Goal: Task Accomplishment & Management: Manage account settings

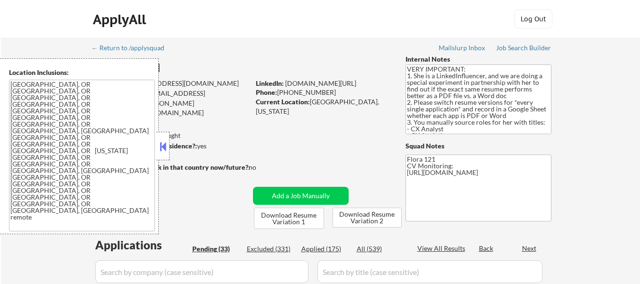
select select ""pending""
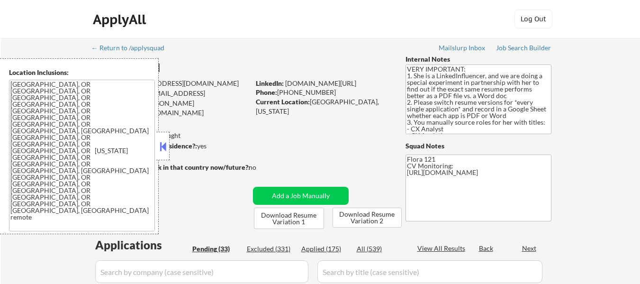
select select ""pending""
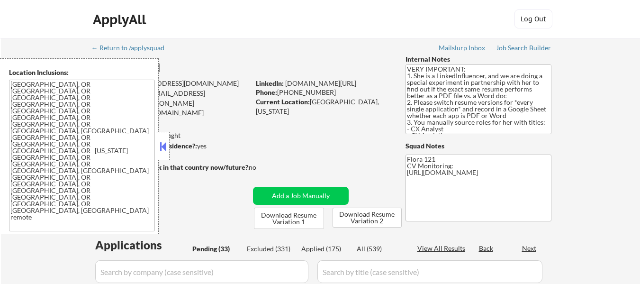
select select ""pending""
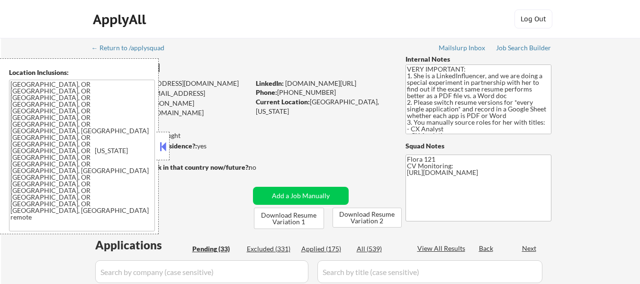
select select ""pending""
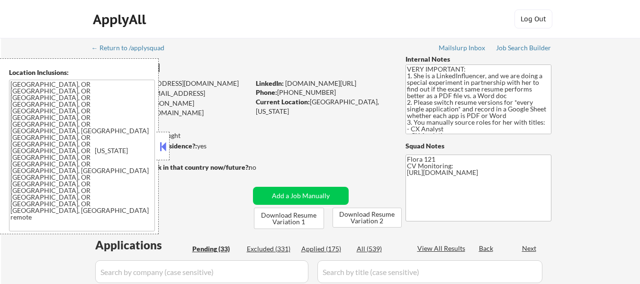
select select ""pending""
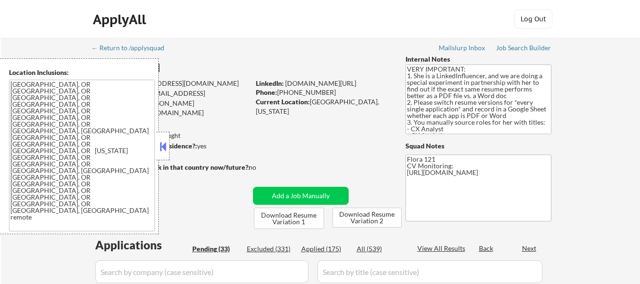
select select ""pending""
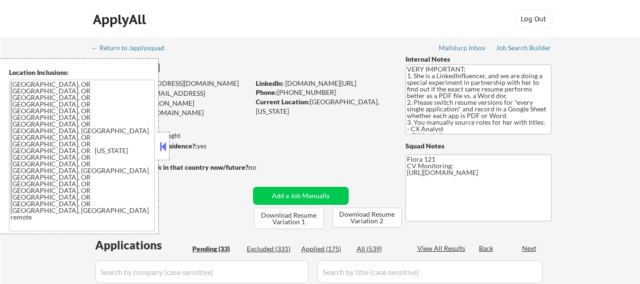
select select ""pending""
click at [167, 146] on button at bounding box center [163, 146] width 10 height 14
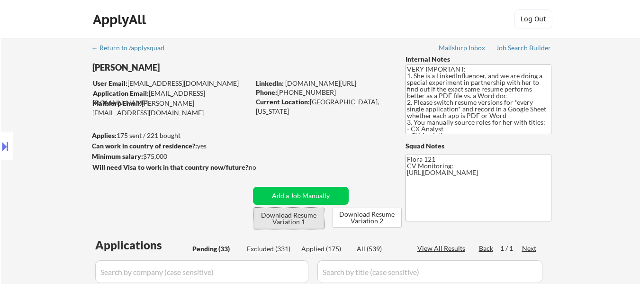
click at [304, 216] on button "Download Resume Variation 1" at bounding box center [289, 218] width 70 height 21
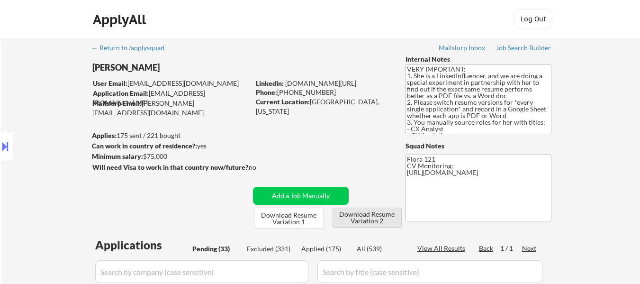
click at [370, 217] on button "Download Resume Variation 2" at bounding box center [367, 218] width 69 height 20
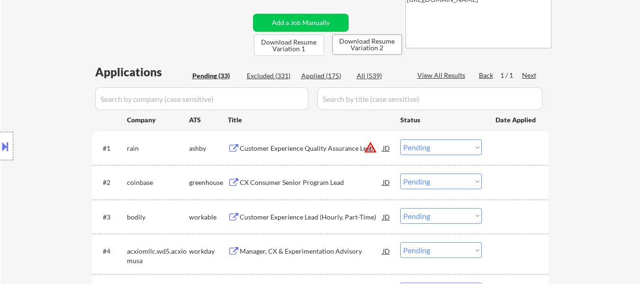
scroll to position [190, 0]
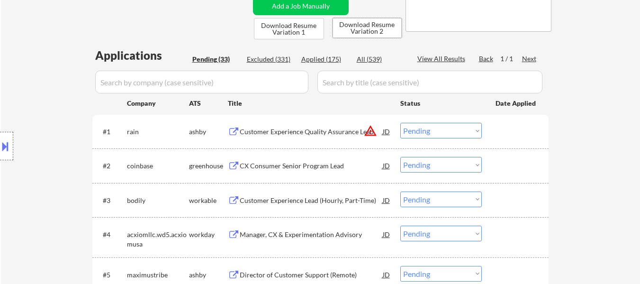
click at [311, 130] on div "Customer Experience Quality Assurance Lead" at bounding box center [311, 131] width 143 height 9
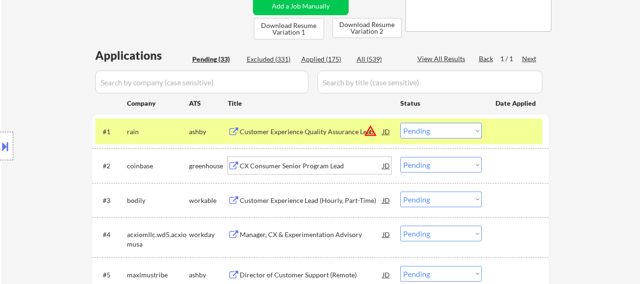
click at [310, 163] on div "CX Consumer Senior Program Lead" at bounding box center [311, 165] width 143 height 9
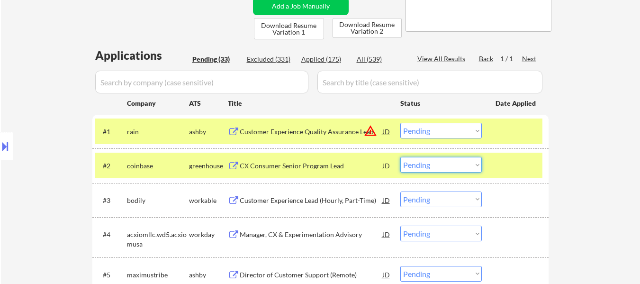
click at [432, 165] on select "Choose an option... Pending Applied Excluded (Questions) Excluded (Expired) Exc…" at bounding box center [442, 165] width 82 height 16
click at [401, 157] on select "Choose an option... Pending Applied Excluded (Questions) Excluded (Expired) Exc…" at bounding box center [442, 165] width 82 height 16
click at [320, 200] on div "Customer Experience Lead (Hourly, Part-Time)" at bounding box center [311, 200] width 143 height 9
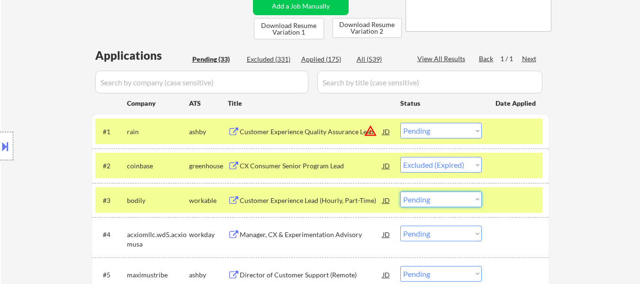
click at [439, 203] on select "Choose an option... Pending Applied Excluded (Questions) Excluded (Expired) Exc…" at bounding box center [442, 200] width 82 height 16
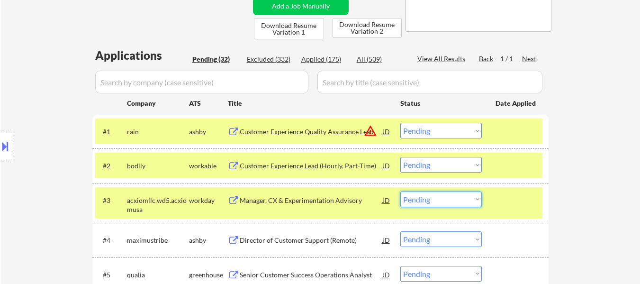
drag, startPoint x: 599, startPoint y: 155, endPoint x: 589, endPoint y: 156, distance: 10.0
click at [462, 159] on select "Choose an option... Pending Applied Excluded (Questions) Excluded (Expired) Exc…" at bounding box center [442, 165] width 82 height 16
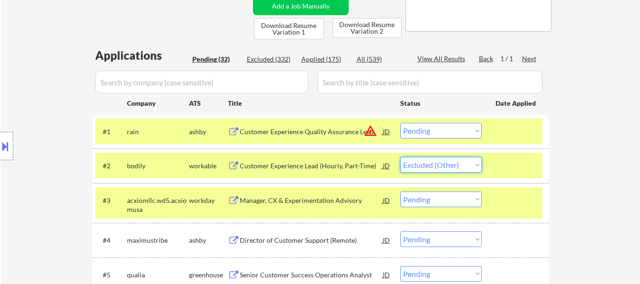
click at [401, 157] on select "Choose an option... Pending Applied Excluded (Questions) Excluded (Expired) Exc…" at bounding box center [442, 165] width 82 height 16
click at [316, 207] on div "Manager, CX & Experimentation Advisory" at bounding box center [311, 200] width 143 height 17
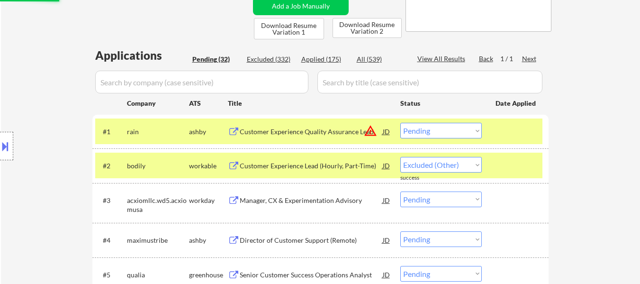
select select ""pending""
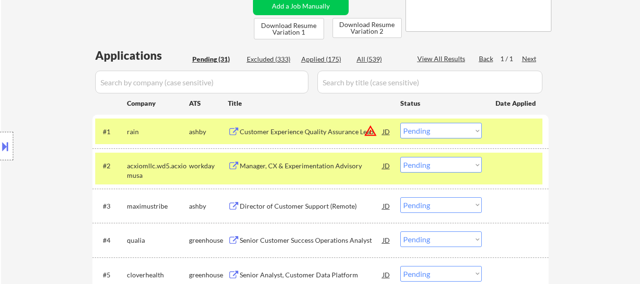
click at [5, 147] on button at bounding box center [5, 146] width 10 height 16
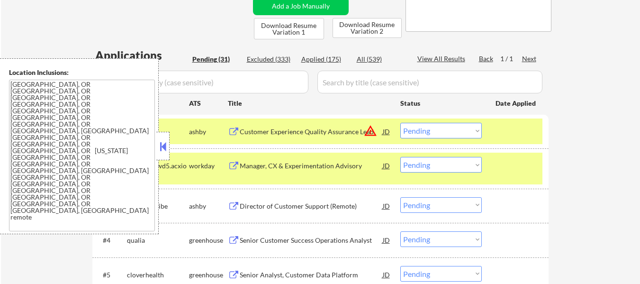
click at [164, 146] on button at bounding box center [163, 146] width 10 height 14
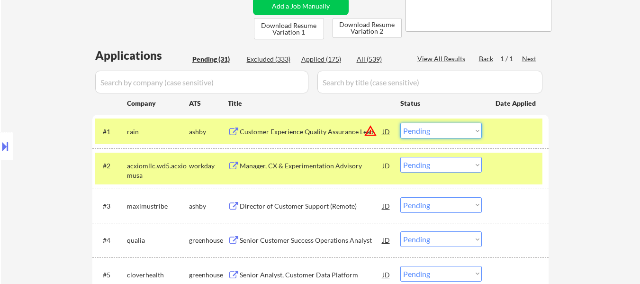
click at [467, 126] on select "Choose an option... Pending Applied Excluded (Questions) Excluded (Expired) Exc…" at bounding box center [442, 131] width 82 height 16
click at [401, 123] on select "Choose an option... Pending Applied Excluded (Questions) Excluded (Expired) Exc…" at bounding box center [442, 131] width 82 height 16
select select ""pending""
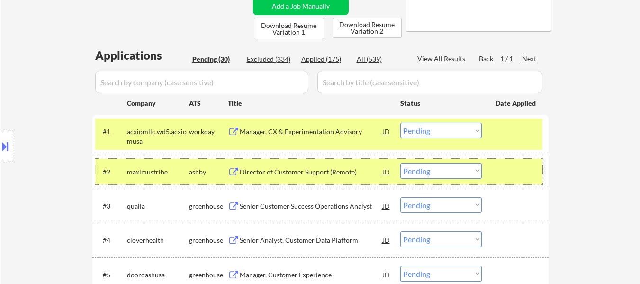
click at [503, 171] on div at bounding box center [517, 171] width 42 height 17
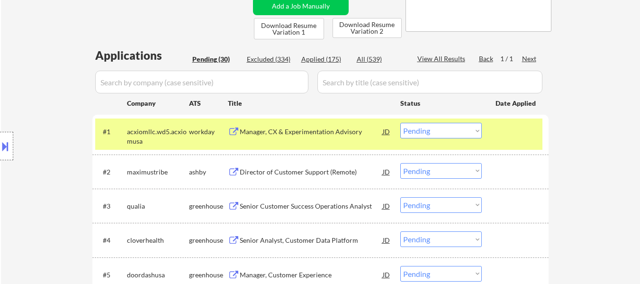
click at [335, 184] on div "#2 maximustribe [PERSON_NAME] Director of Customer Support (Remote) JD Choose a…" at bounding box center [320, 172] width 457 height 34
click at [332, 172] on div "Director of Customer Support (Remote)" at bounding box center [311, 171] width 143 height 9
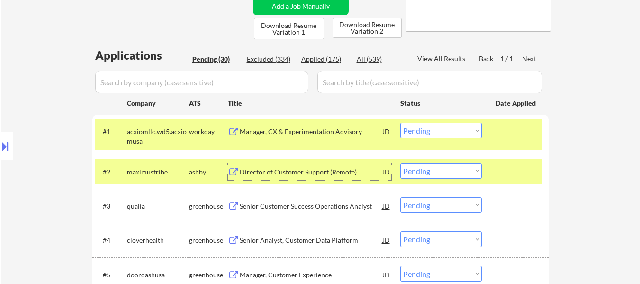
click at [302, 204] on div "Senior Customer Success Operations Analyst" at bounding box center [311, 205] width 143 height 9
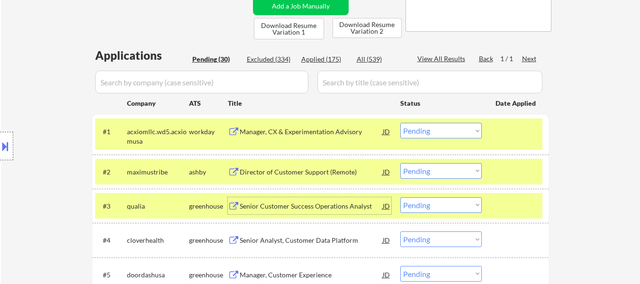
click at [461, 168] on select "Choose an option... Pending Applied Excluded (Questions) Excluded (Expired) Exc…" at bounding box center [442, 171] width 82 height 16
click at [401, 163] on select "Choose an option... Pending Applied Excluded (Questions) Excluded (Expired) Exc…" at bounding box center [442, 171] width 82 height 16
select select ""pending""
click at [335, 134] on div "Manager, CX & Experimentation Advisory" at bounding box center [311, 131] width 143 height 9
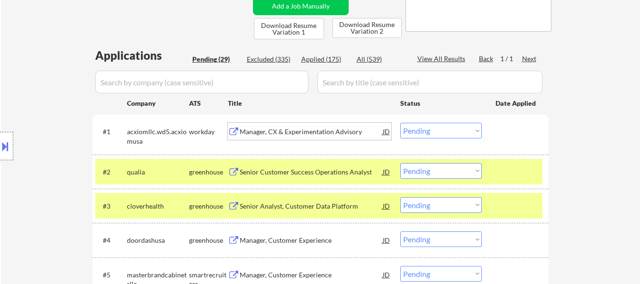
click at [441, 129] on select "Choose an option... Pending Applied Excluded (Questions) Excluded (Expired) Exc…" at bounding box center [442, 131] width 82 height 16
click at [401, 123] on select "Choose an option... Pending Applied Excluded (Questions) Excluded (Expired) Exc…" at bounding box center [442, 131] width 82 height 16
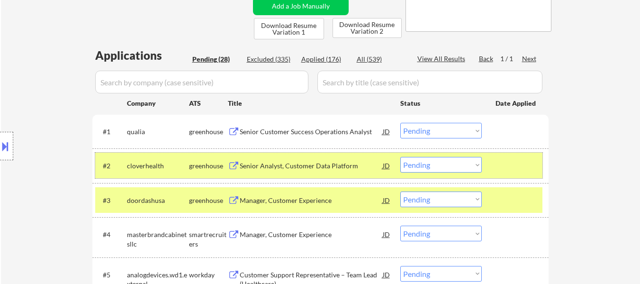
click at [513, 171] on div at bounding box center [517, 165] width 42 height 17
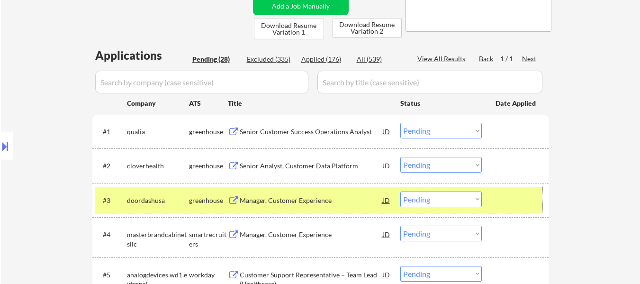
click at [502, 206] on div at bounding box center [517, 200] width 42 height 17
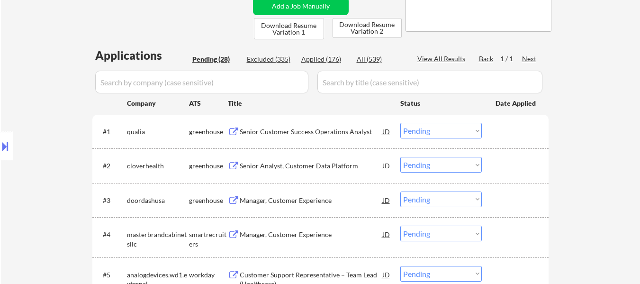
click at [326, 167] on div "Senior Analyst, Customer Data Platform" at bounding box center [311, 165] width 143 height 9
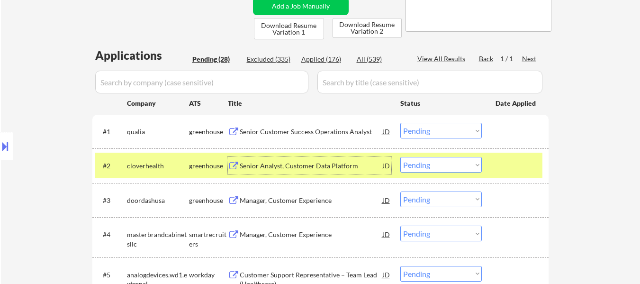
click at [304, 197] on div "Manager, Customer Experience" at bounding box center [311, 200] width 143 height 9
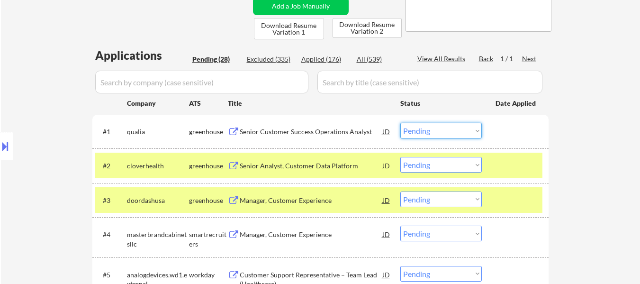
click at [423, 130] on select "Choose an option... Pending Applied Excluded (Questions) Excluded (Expired) Exc…" at bounding box center [442, 131] width 82 height 16
click at [401, 123] on select "Choose an option... Pending Applied Excluded (Questions) Excluded (Expired) Exc…" at bounding box center [442, 131] width 82 height 16
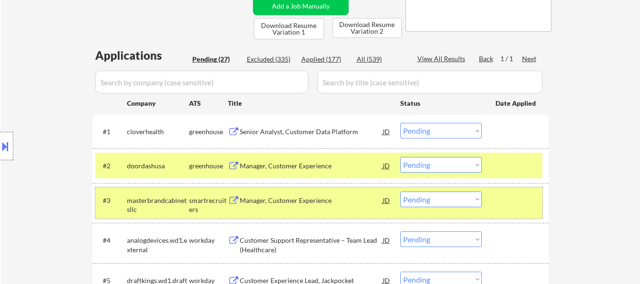
click at [533, 213] on div "#3 masterbrandcabinetsllc smartrecruiters Manager, Customer Experience JD Choos…" at bounding box center [319, 202] width 448 height 31
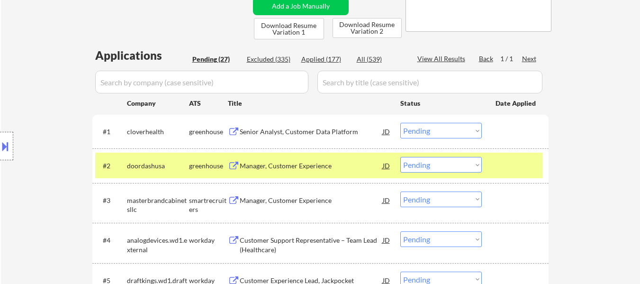
click at [350, 204] on div "Manager, Customer Experience" at bounding box center [311, 200] width 143 height 9
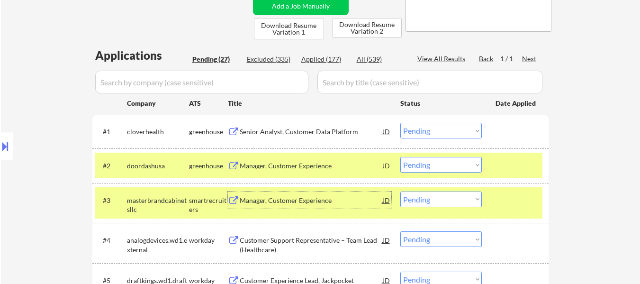
click at [430, 128] on select "Choose an option... Pending Applied Excluded (Questions) Excluded (Expired) Exc…" at bounding box center [442, 131] width 82 height 16
click at [401, 123] on select "Choose an option... Pending Applied Excluded (Questions) Excluded (Expired) Exc…" at bounding box center [442, 131] width 82 height 16
select select ""pending""
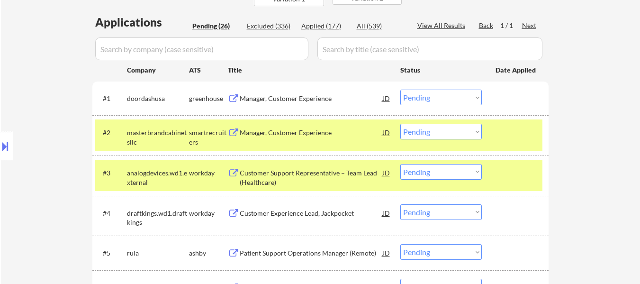
scroll to position [237, 0]
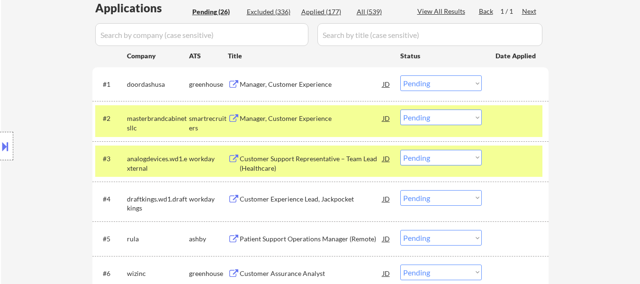
click at [447, 115] on select "Choose an option... Pending Applied Excluded (Questions) Excluded (Expired) Exc…" at bounding box center [442, 118] width 82 height 16
click at [401, 110] on select "Choose an option... Pending Applied Excluded (Questions) Excluded (Expired) Exc…" at bounding box center [442, 118] width 82 height 16
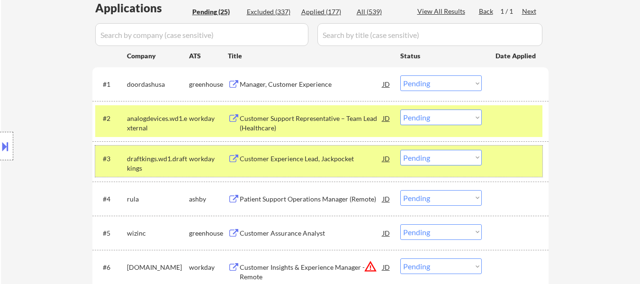
click at [506, 162] on div at bounding box center [517, 158] width 42 height 17
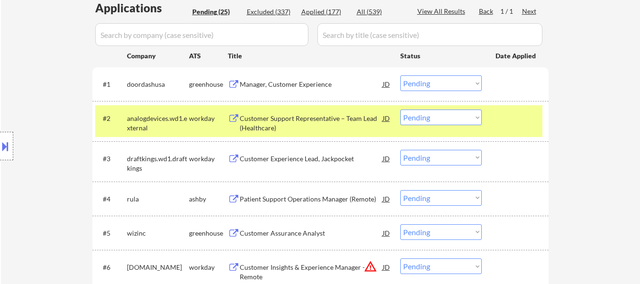
click at [506, 124] on div at bounding box center [517, 118] width 42 height 17
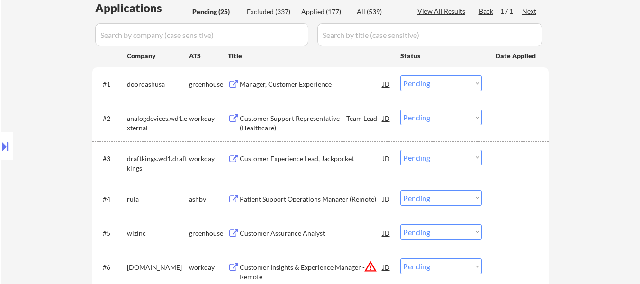
click at [322, 156] on div "Customer Experience Lead, Jackpocket" at bounding box center [311, 158] width 143 height 9
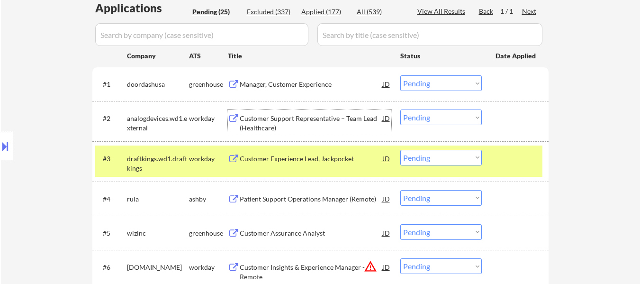
click at [341, 122] on div "Customer Support Representative – Team Lead (Healthcare)" at bounding box center [311, 123] width 143 height 18
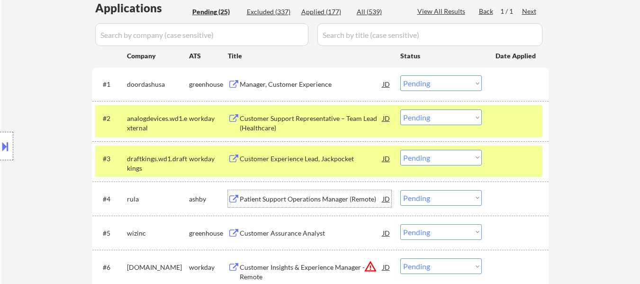
click at [313, 201] on div "Patient Support Operations Manager (Remote)" at bounding box center [311, 198] width 143 height 9
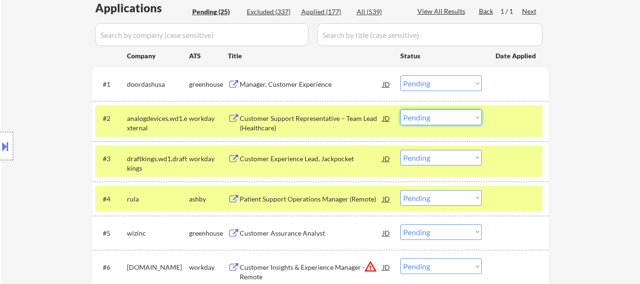
click at [441, 116] on select "Choose an option... Pending Applied Excluded (Questions) Excluded (Expired) Exc…" at bounding box center [442, 118] width 82 height 16
click at [401, 110] on select "Choose an option... Pending Applied Excluded (Questions) Excluded (Expired) Exc…" at bounding box center [442, 118] width 82 height 16
select select ""pending""
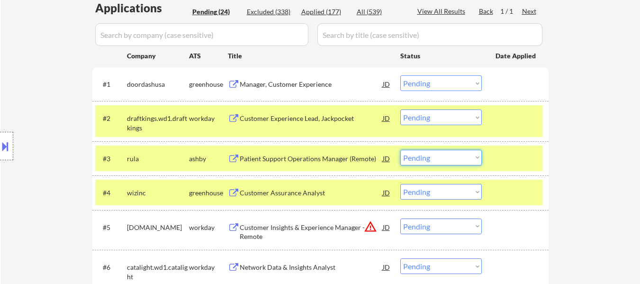
click at [446, 154] on select "Choose an option... Pending Applied Excluded (Questions) Excluded (Expired) Exc…" at bounding box center [442, 158] width 82 height 16
click at [401, 150] on select "Choose an option... Pending Applied Excluded (Questions) Excluded (Expired) Exc…" at bounding box center [442, 158] width 82 height 16
select select ""pending""
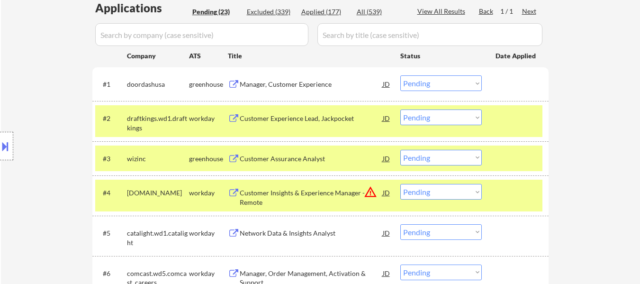
click at [447, 84] on select "Choose an option... Pending Applied Excluded (Questions) Excluded (Expired) Exc…" at bounding box center [442, 83] width 82 height 16
click at [401, 75] on select "Choose an option... Pending Applied Excluded (Questions) Excluded (Expired) Exc…" at bounding box center [442, 83] width 82 height 16
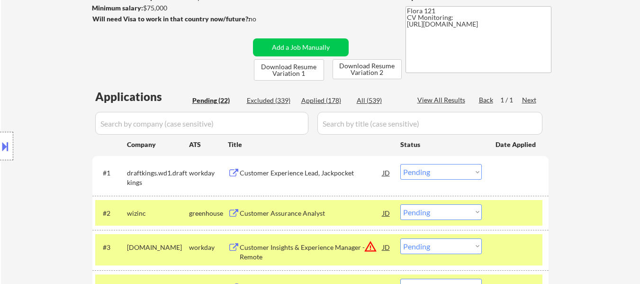
scroll to position [142, 0]
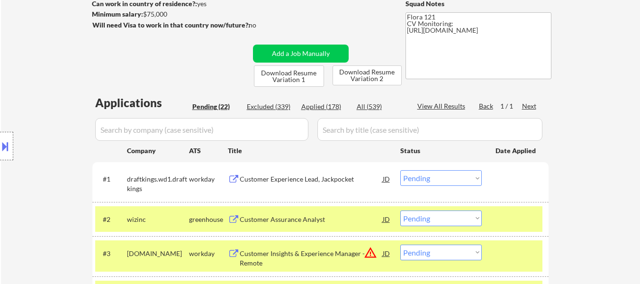
click at [516, 218] on div at bounding box center [517, 218] width 42 height 17
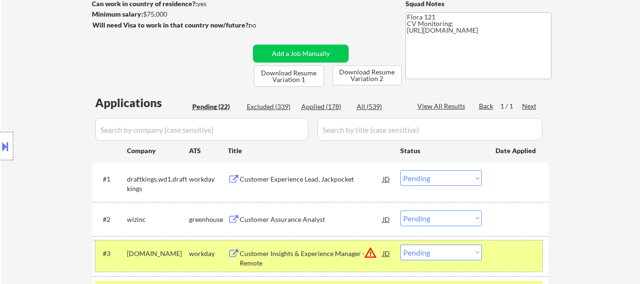
click at [510, 259] on div at bounding box center [517, 253] width 42 height 17
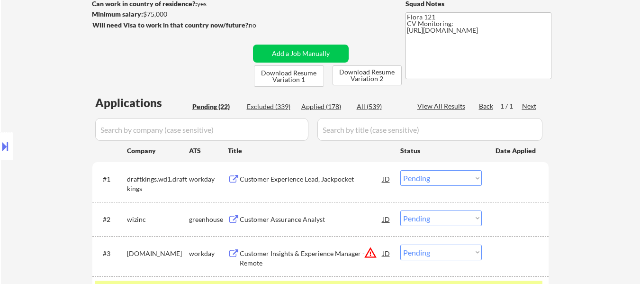
click at [308, 176] on div "Customer Experience Lead, Jackpocket" at bounding box center [311, 178] width 143 height 9
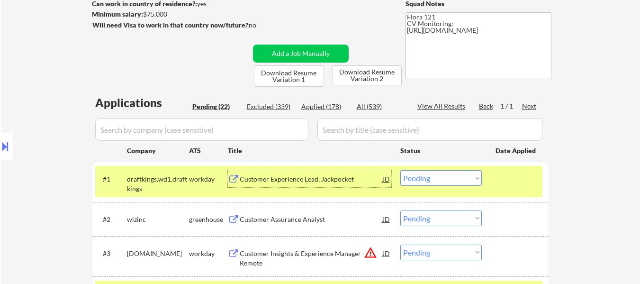
click at [313, 221] on div "Customer Assurance Analyst" at bounding box center [311, 219] width 143 height 9
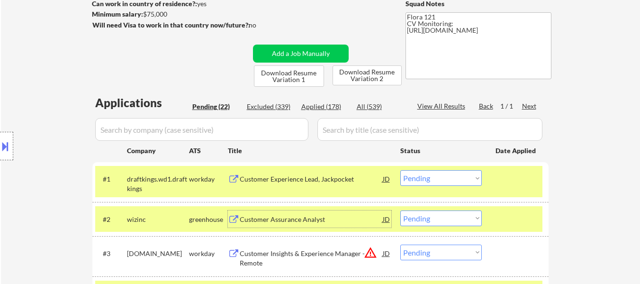
click at [288, 257] on div "Customer Insights & Experience Manager - Remote" at bounding box center [311, 258] width 143 height 18
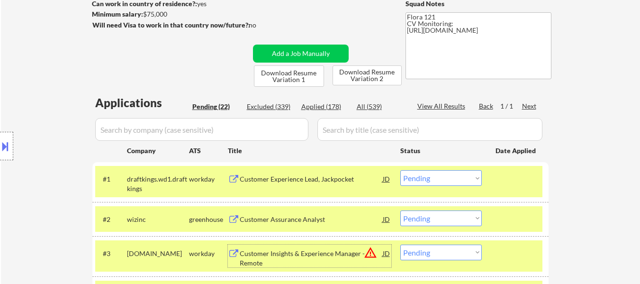
drag, startPoint x: 419, startPoint y: 182, endPoint x: 419, endPoint y: 174, distance: 8.1
click at [419, 181] on select "Choose an option... Pending Applied Excluded (Questions) Excluded (Expired) Exc…" at bounding box center [442, 178] width 82 height 16
click at [401, 170] on select "Choose an option... Pending Applied Excluded (Questions) Excluded (Expired) Exc…" at bounding box center [442, 178] width 82 height 16
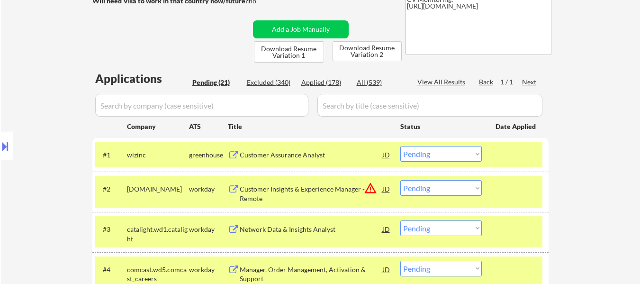
scroll to position [190, 0]
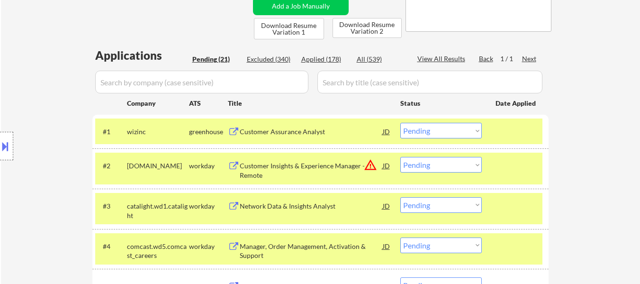
click at [515, 204] on div at bounding box center [517, 205] width 42 height 17
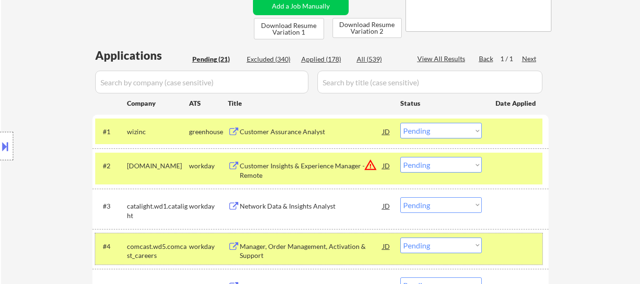
click at [498, 247] on div at bounding box center [517, 246] width 42 height 17
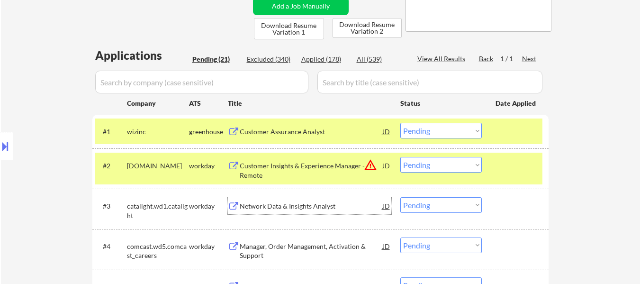
click at [300, 207] on div "Network Data & Insights Analyst" at bounding box center [311, 205] width 143 height 9
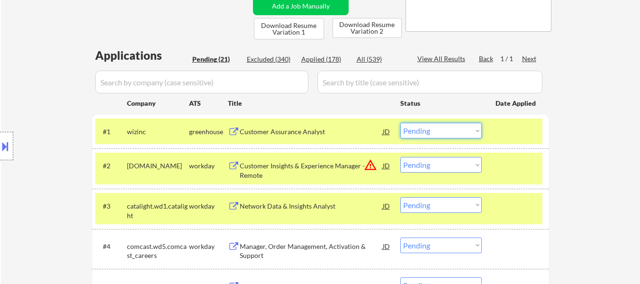
click at [473, 128] on select "Choose an option... Pending Applied Excluded (Questions) Excluded (Expired) Exc…" at bounding box center [442, 131] width 82 height 16
click at [401, 123] on select "Choose an option... Pending Applied Excluded (Questions) Excluded (Expired) Exc…" at bounding box center [442, 131] width 82 height 16
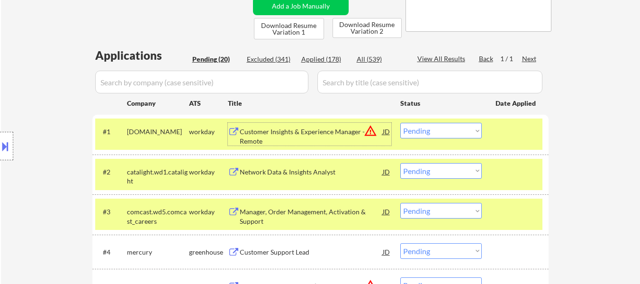
click at [286, 132] on div "Customer Insights & Experience Manager - Remote" at bounding box center [311, 136] width 143 height 18
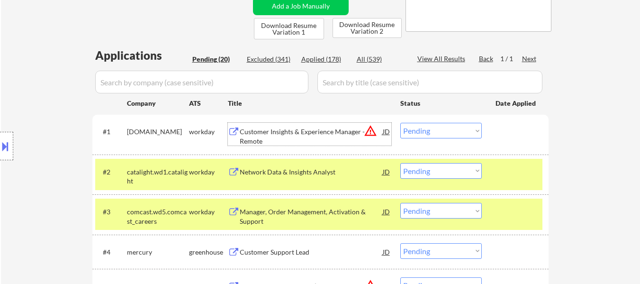
click at [334, 173] on div "Network Data & Insights Analyst" at bounding box center [311, 171] width 143 height 9
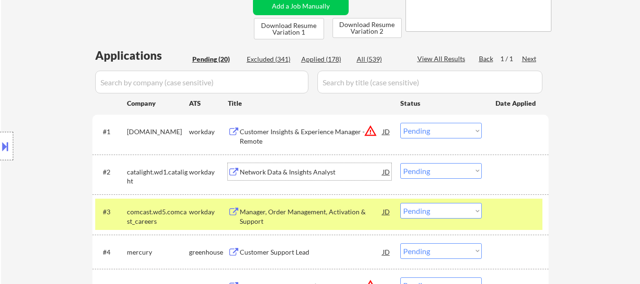
click at [413, 131] on select "Choose an option... Pending Applied Excluded (Questions) Excluded (Expired) Exc…" at bounding box center [442, 131] width 82 height 16
click at [401, 123] on select "Choose an option... Pending Applied Excluded (Questions) Excluded (Expired) Exc…" at bounding box center [442, 131] width 82 height 16
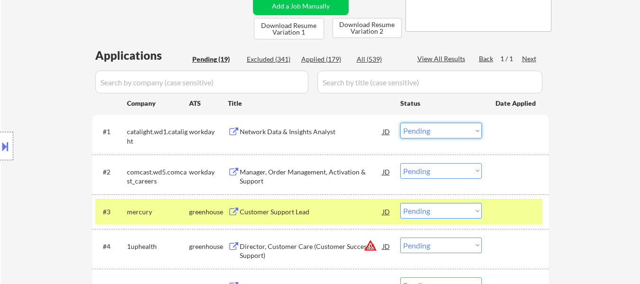
click at [464, 127] on select "Choose an option... Pending Applied Excluded (Questions) Excluded (Expired) Exc…" at bounding box center [442, 131] width 82 height 16
click at [401, 123] on select "Choose an option... Pending Applied Excluded (Questions) Excluded (Expired) Exc…" at bounding box center [442, 131] width 82 height 16
select select ""pending""
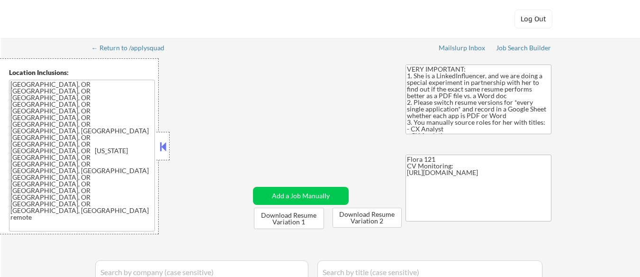
select select ""pending""
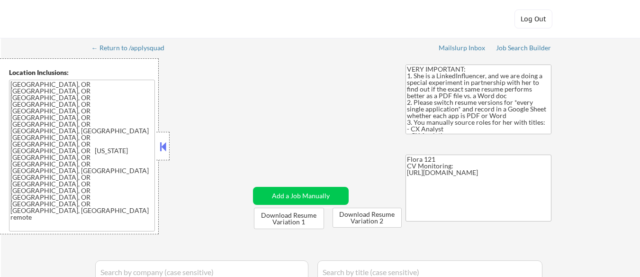
select select ""pending""
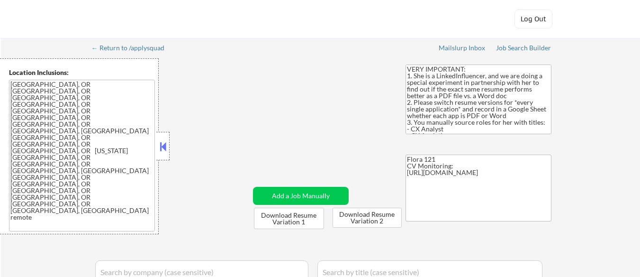
select select ""pending""
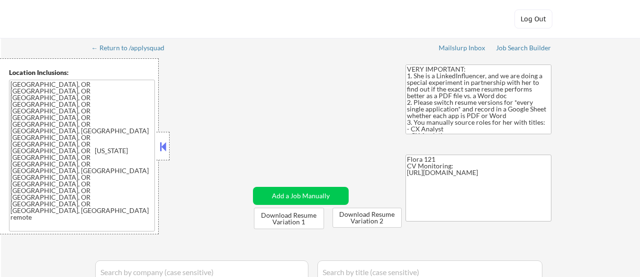
select select ""pending""
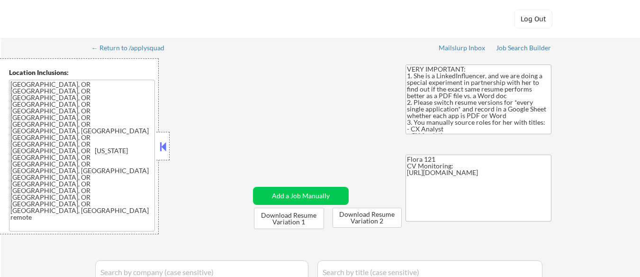
select select ""pending""
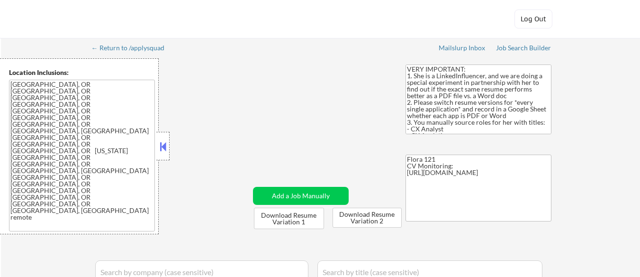
select select ""pending""
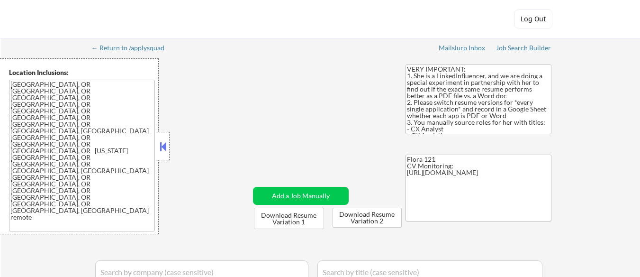
select select ""pending""
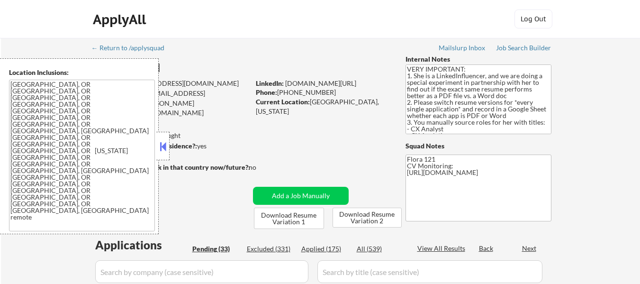
click at [324, 248] on div "Applied (175)" at bounding box center [325, 248] width 47 height 9
select select ""applied""
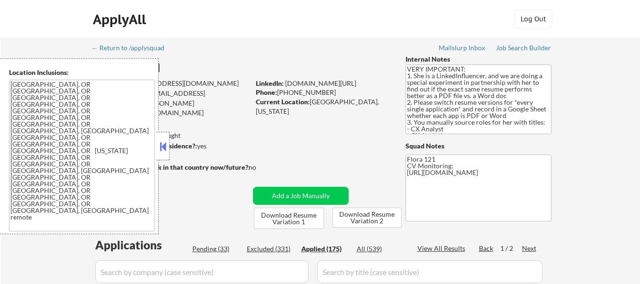
select select ""applied""
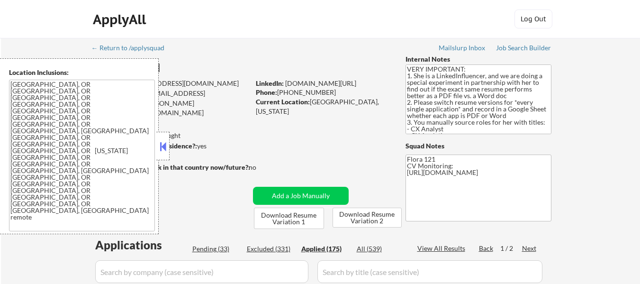
select select ""applied""
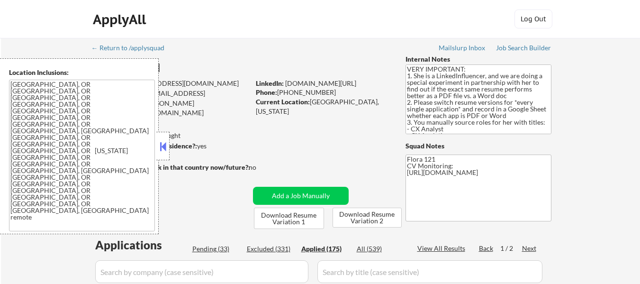
select select ""applied""
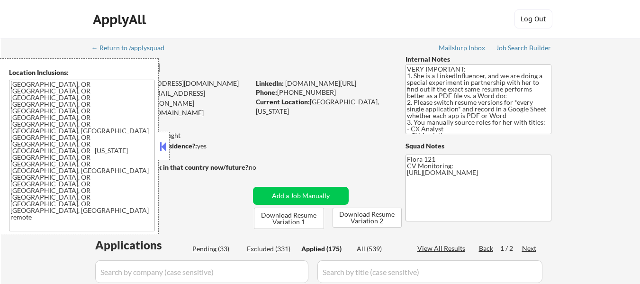
select select ""applied""
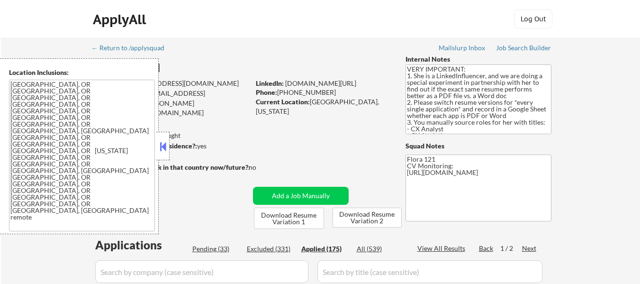
select select ""applied""
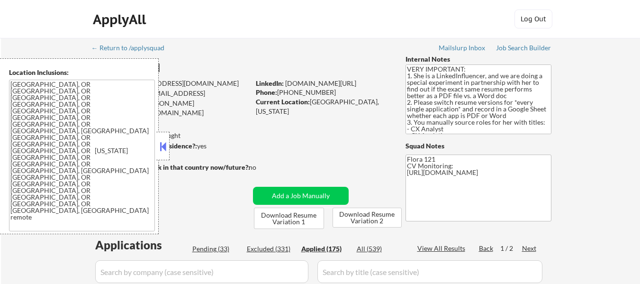
select select ""applied""
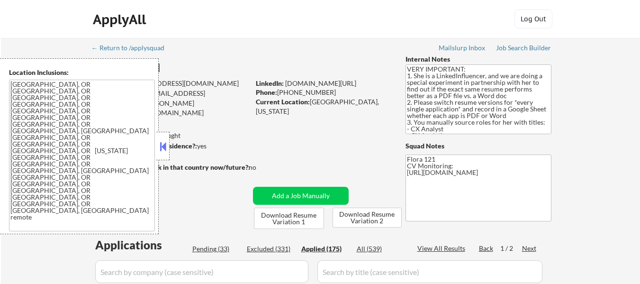
select select ""applied""
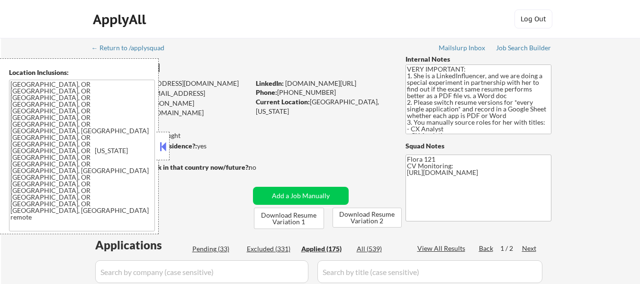
select select ""applied""
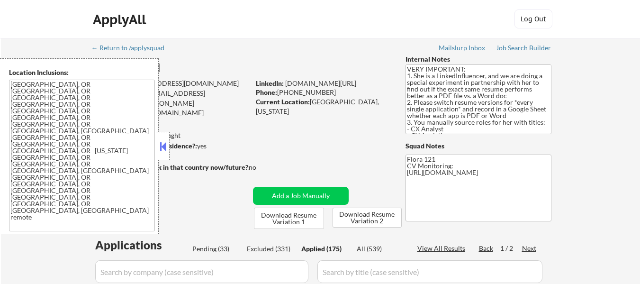
select select ""applied""
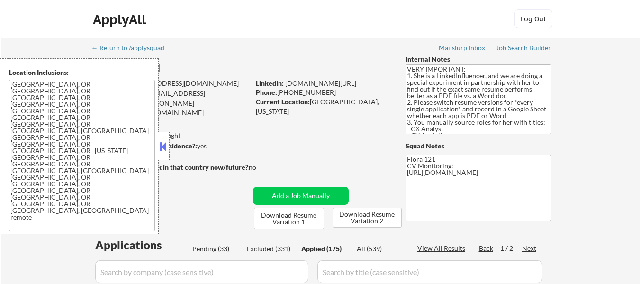
select select ""applied""
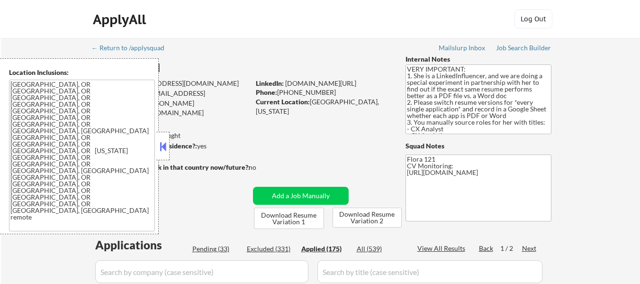
select select ""applied""
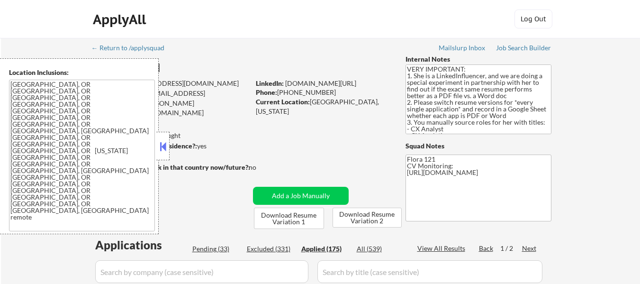
select select ""applied""
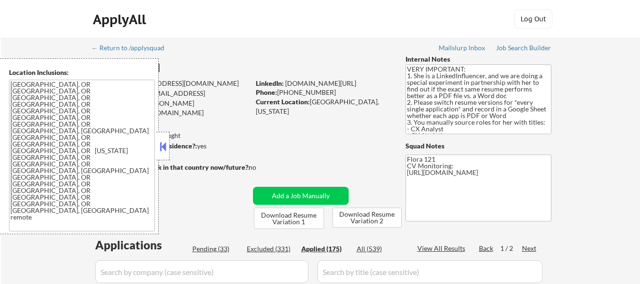
select select ""applied""
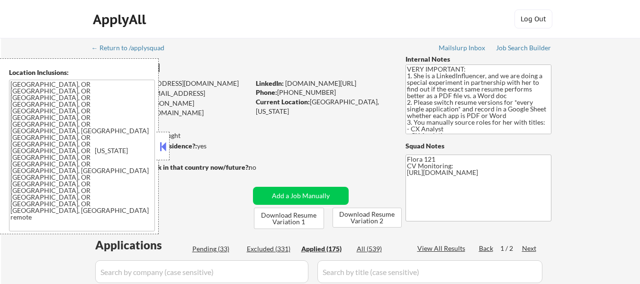
select select ""applied""
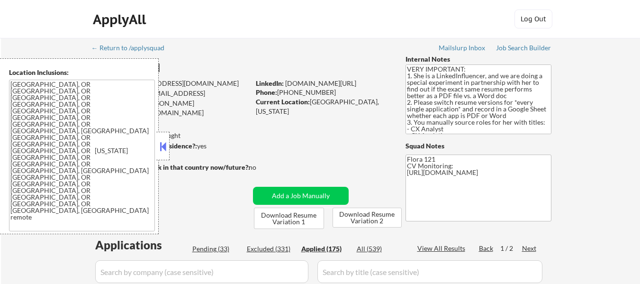
select select ""applied""
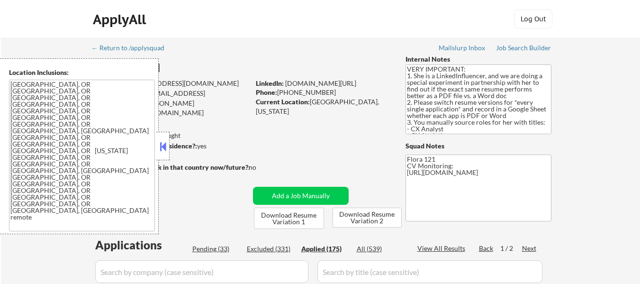
select select ""applied""
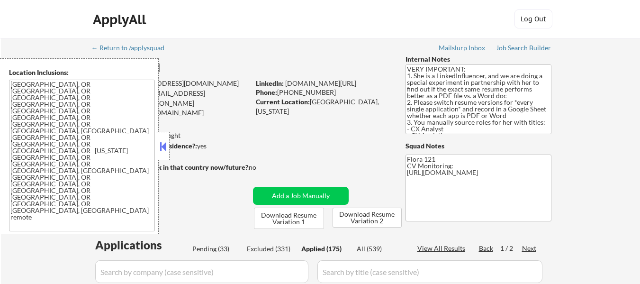
select select ""applied""
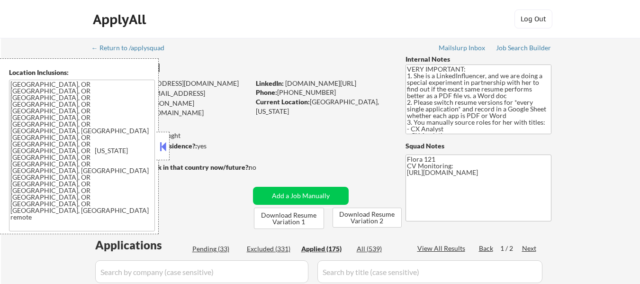
select select ""applied""
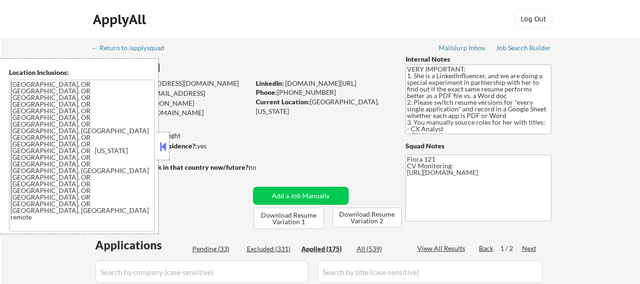
select select ""applied""
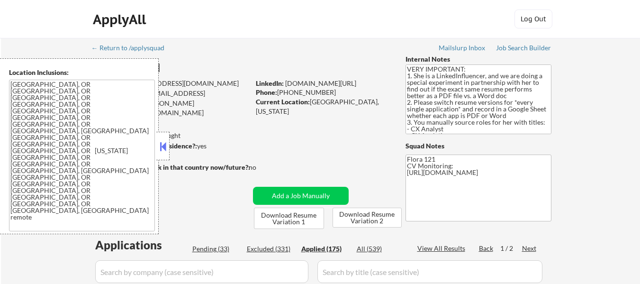
select select ""applied""
